Goal: Check status: Check status

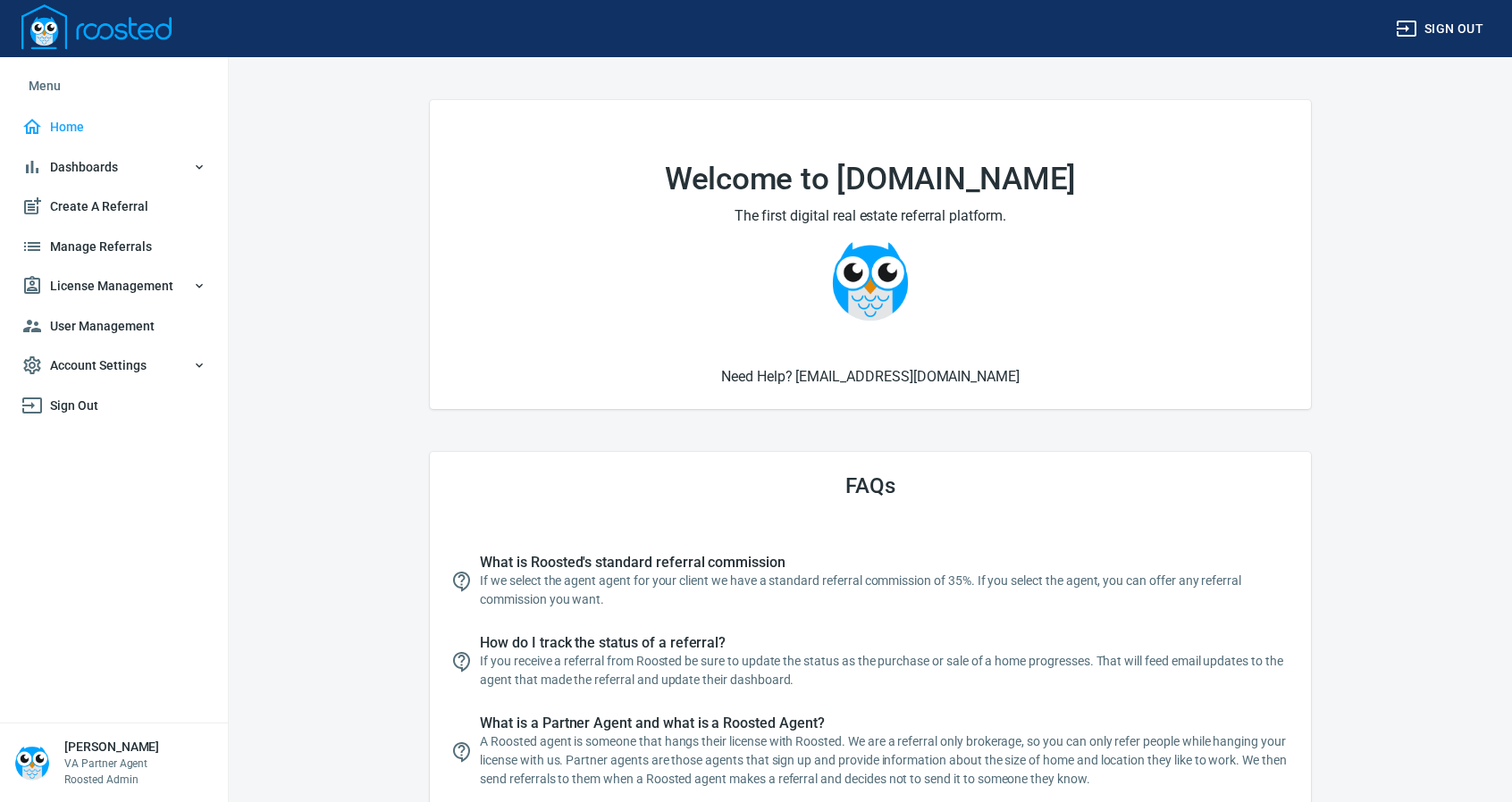
click at [104, 247] on span "Manage Referrals" at bounding box center [114, 247] width 185 height 22
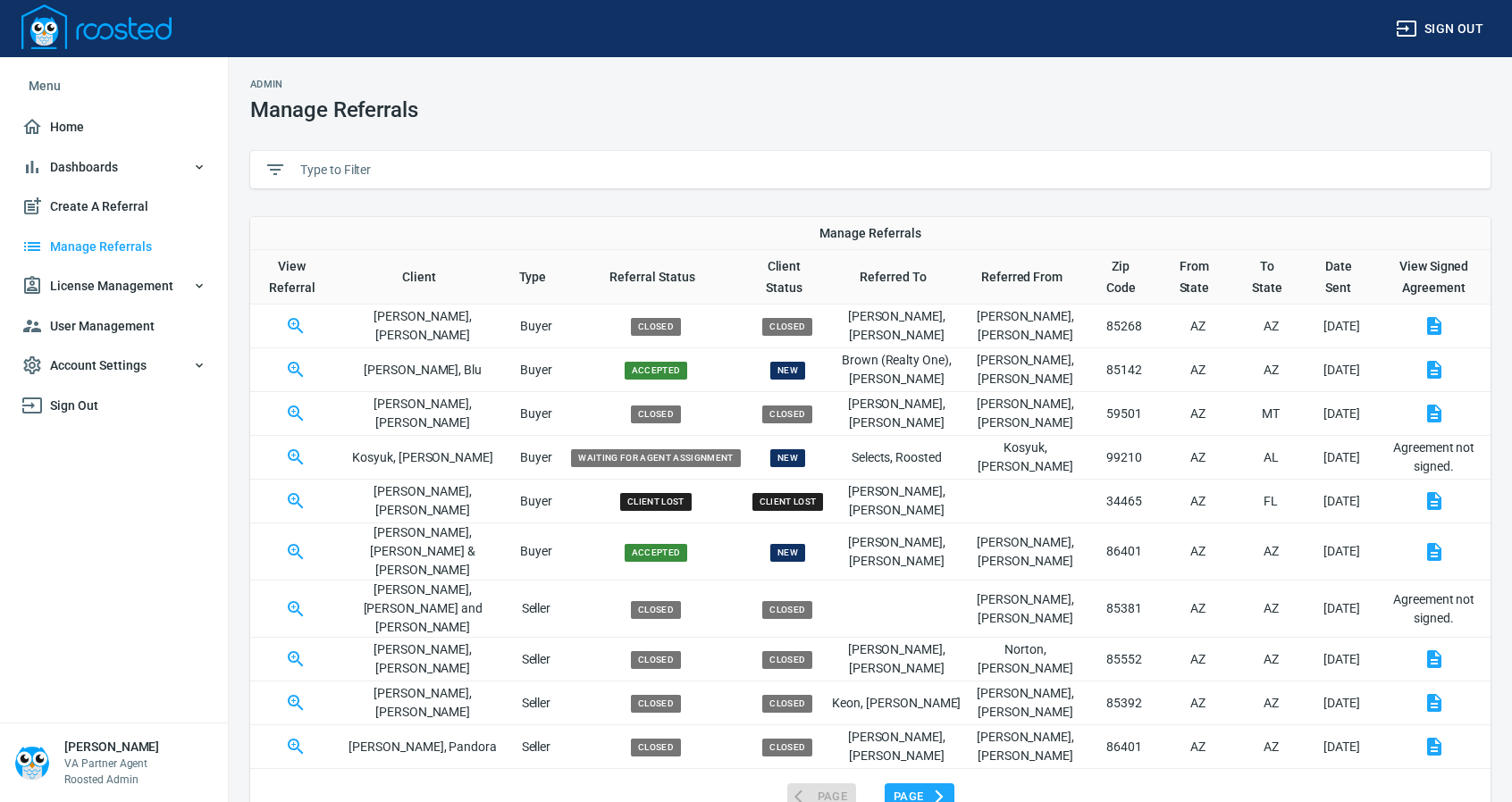
click at [342, 168] on input "text" at bounding box center [889, 169] width 1176 height 27
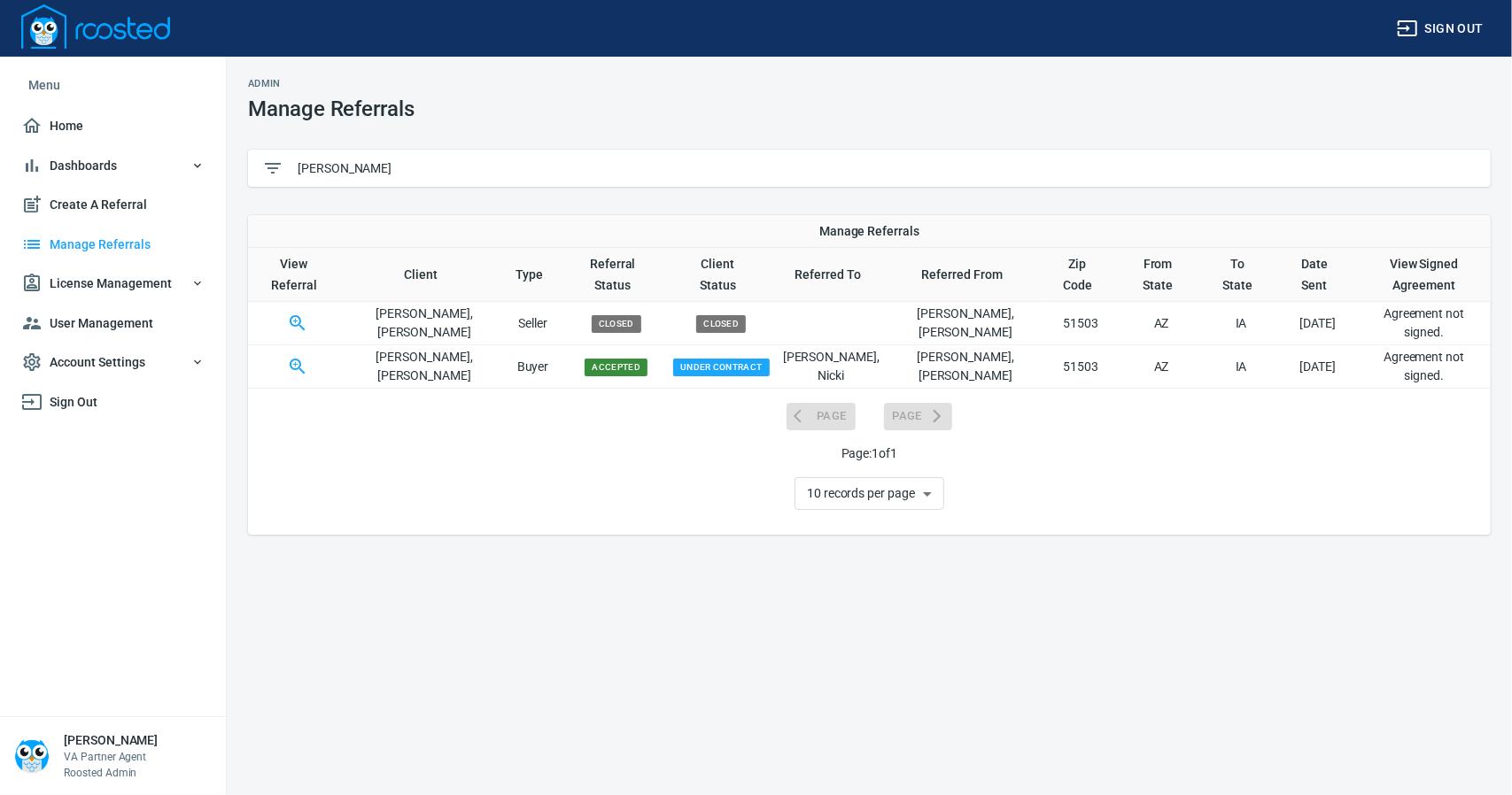
type input "[PERSON_NAME]"
drag, startPoint x: 300, startPoint y: 300, endPoint x: 311, endPoint y: 299, distance: 11.0
click at [298, 319] on icon "button" at bounding box center [295, 321] width 5 height 5
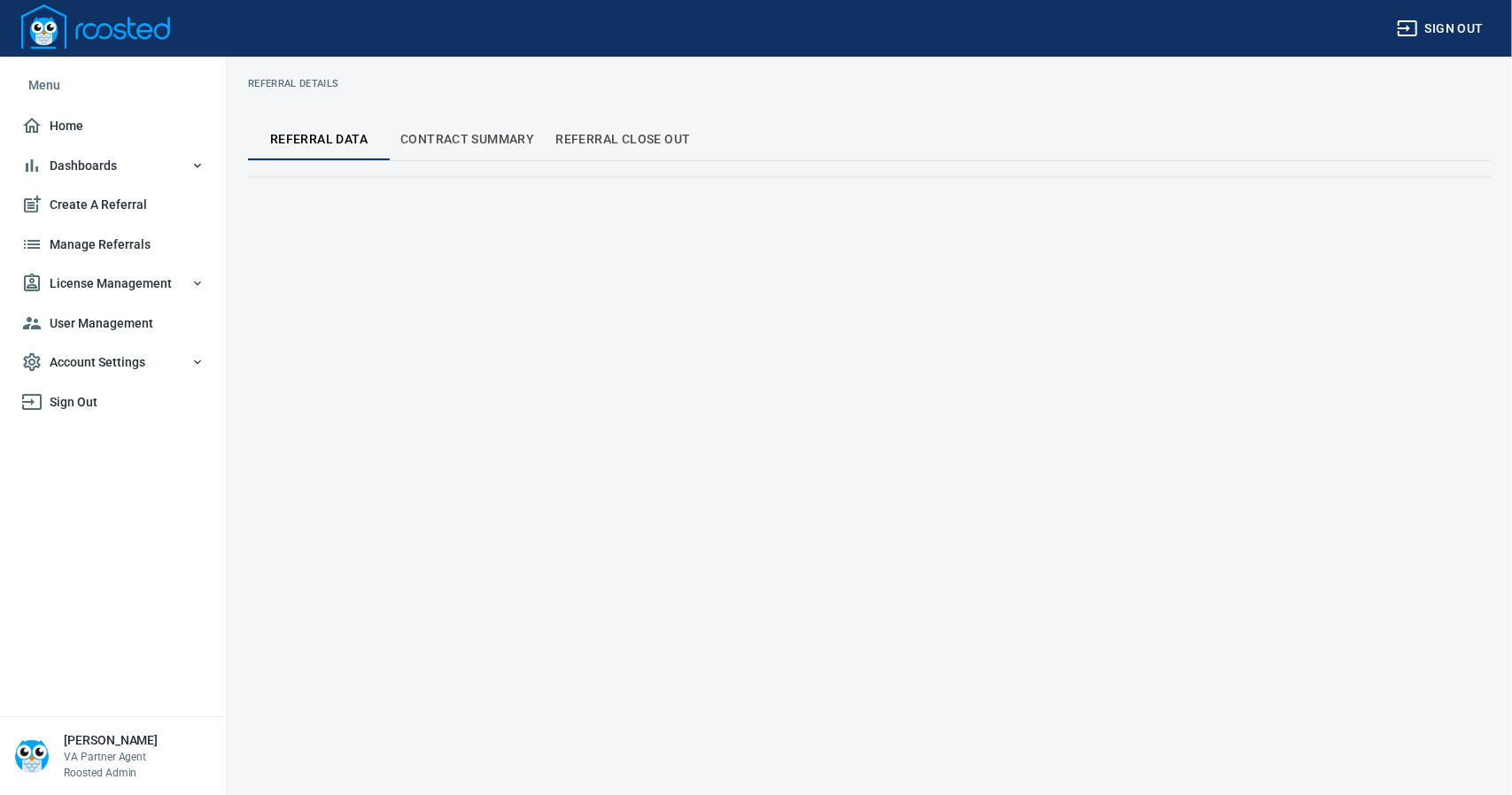
select select "closed"
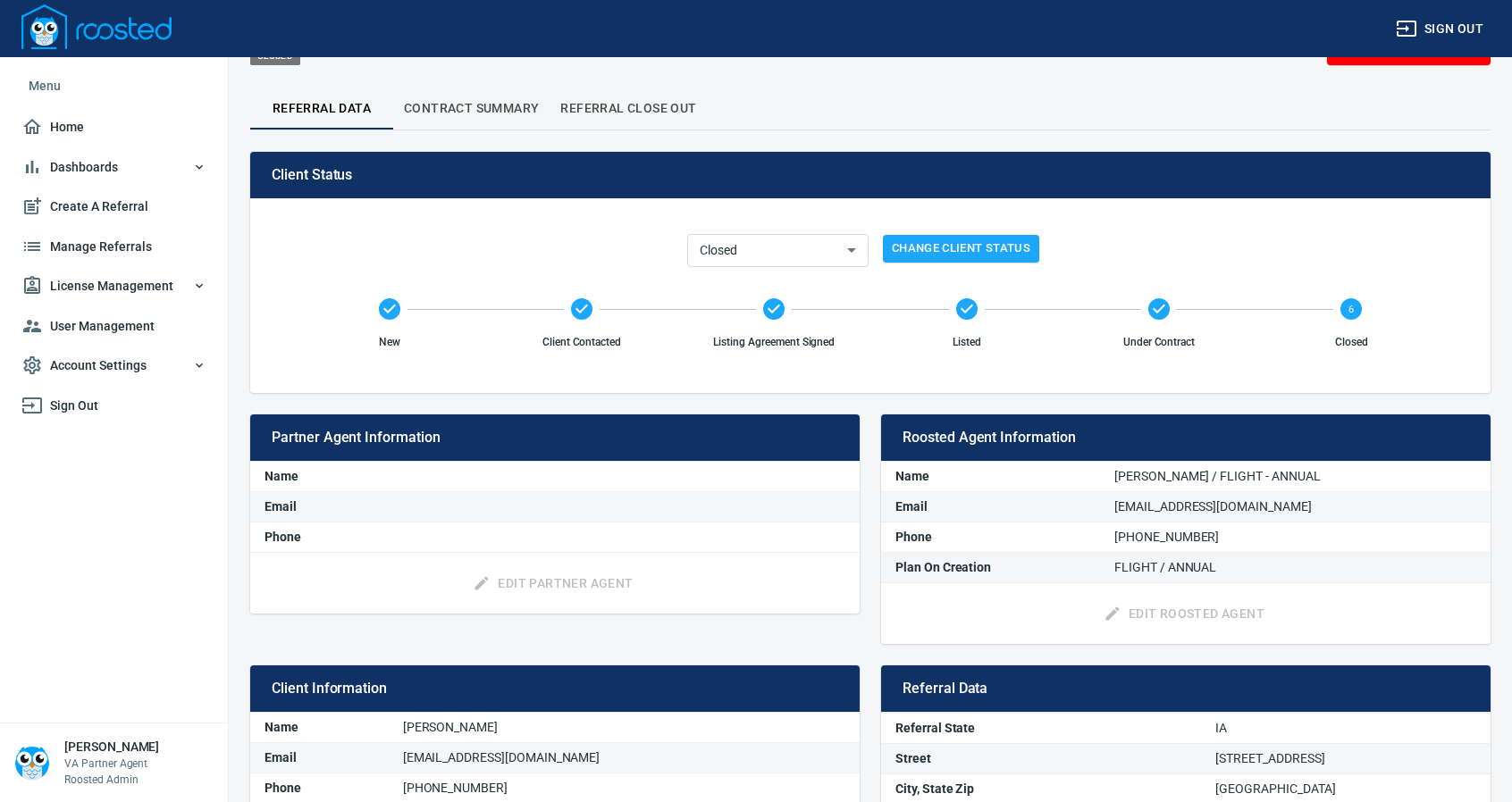
scroll to position [252, 0]
